Goal: Check status

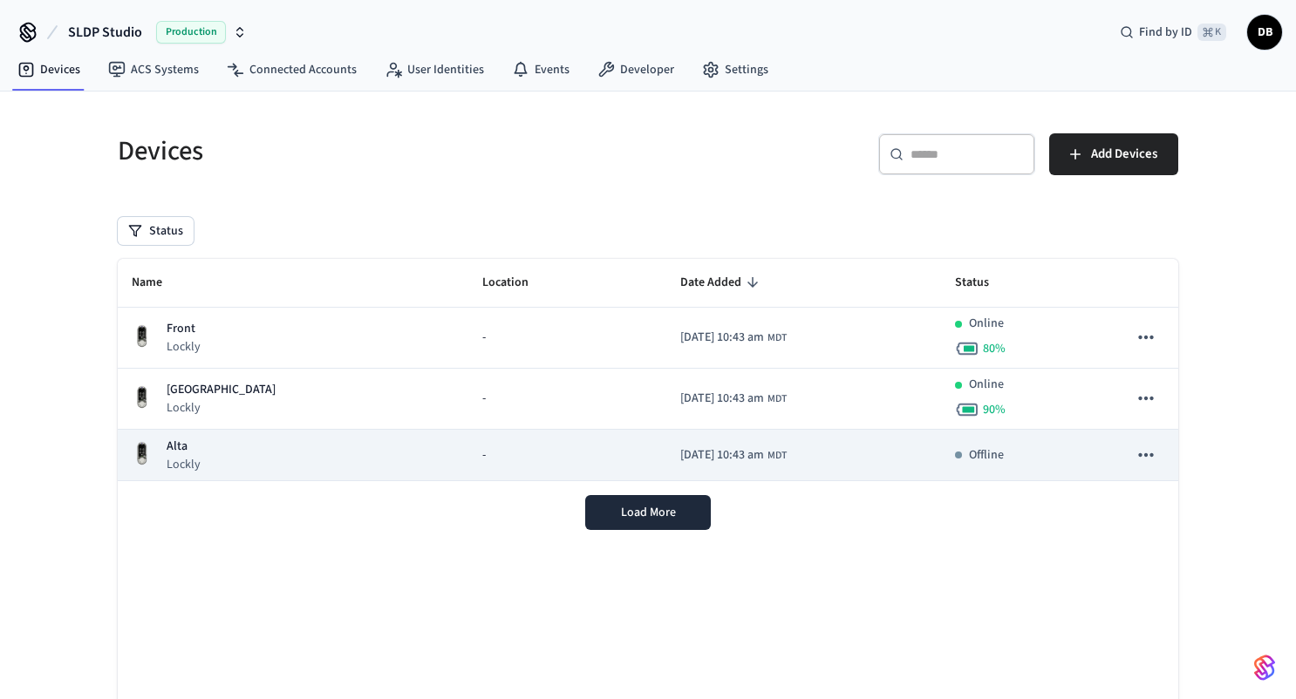
click at [314, 451] on div "[PERSON_NAME]" at bounding box center [293, 456] width 323 height 36
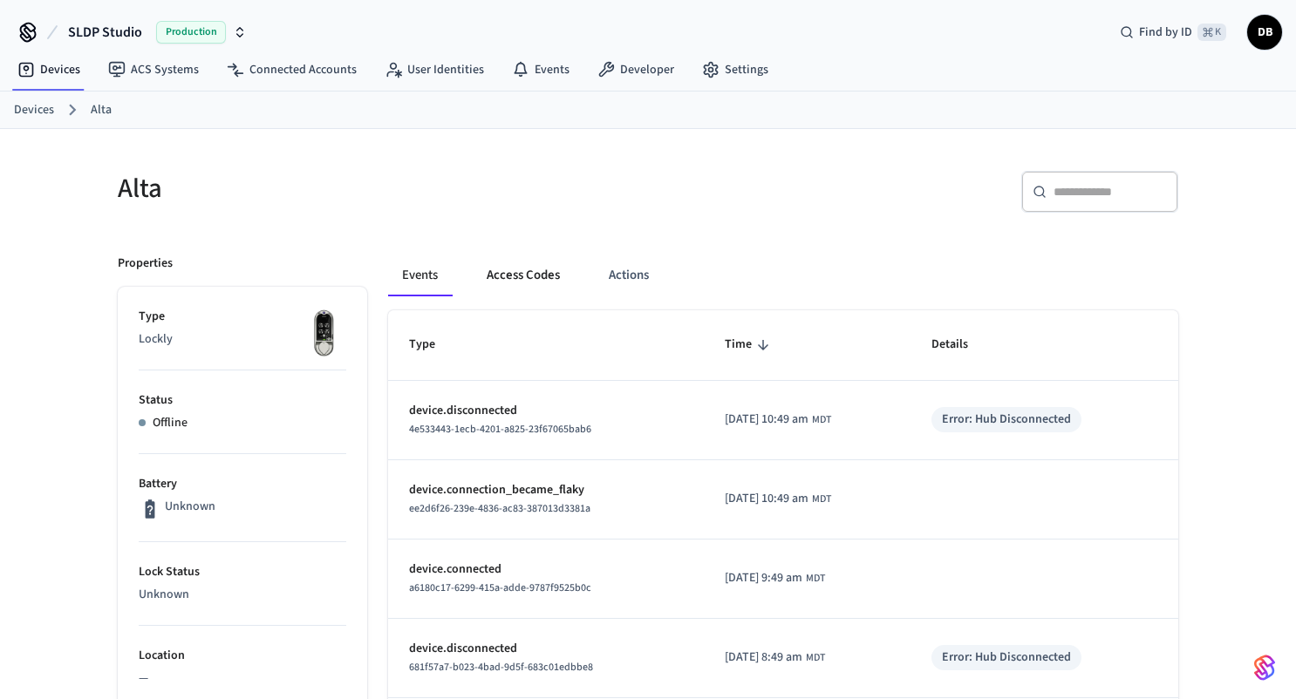
click at [535, 270] on button "Access Codes" at bounding box center [523, 276] width 101 height 42
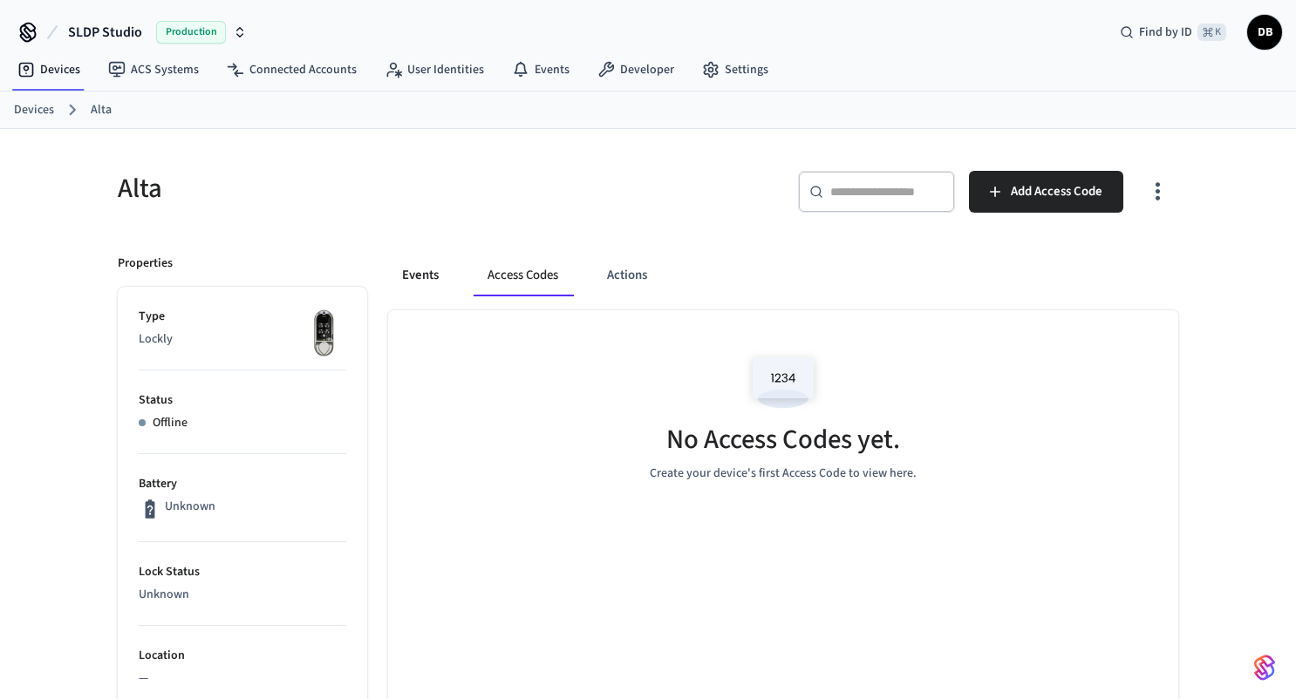
click at [442, 272] on button "Events" at bounding box center [420, 276] width 65 height 42
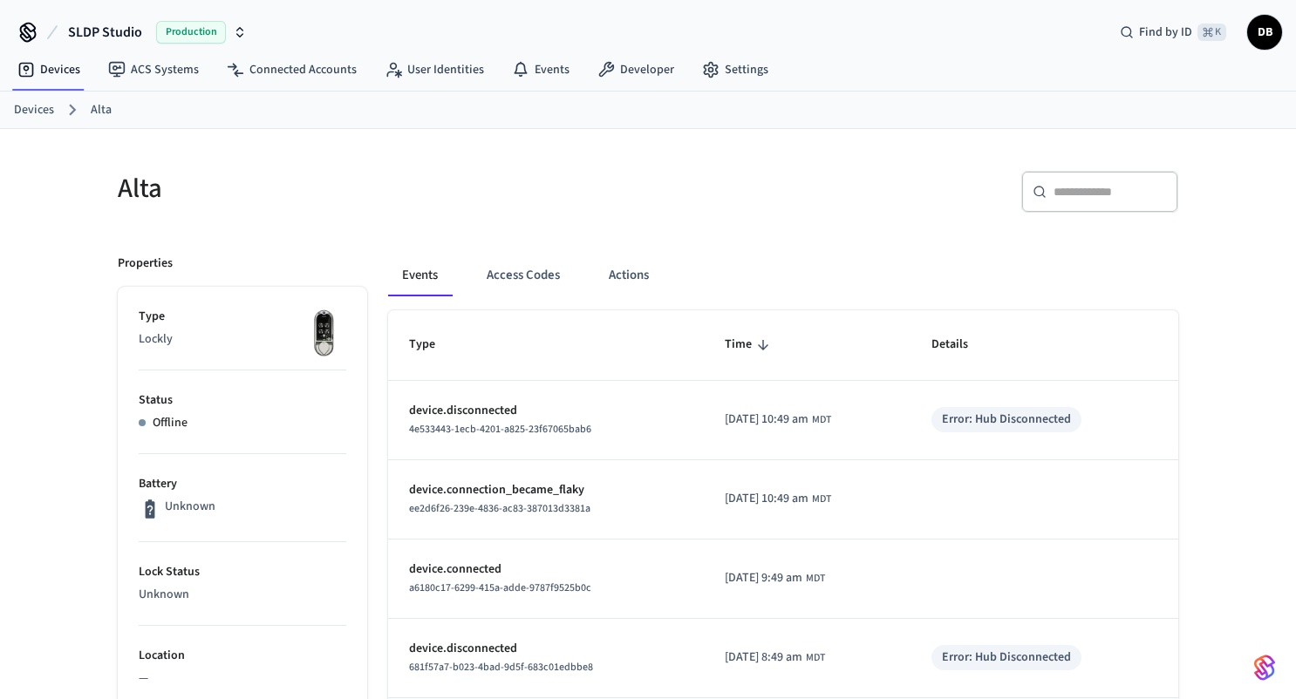
click at [1041, 417] on div "Error: Hub Disconnected" at bounding box center [1006, 420] width 129 height 18
